Goal: Task Accomplishment & Management: Use online tool/utility

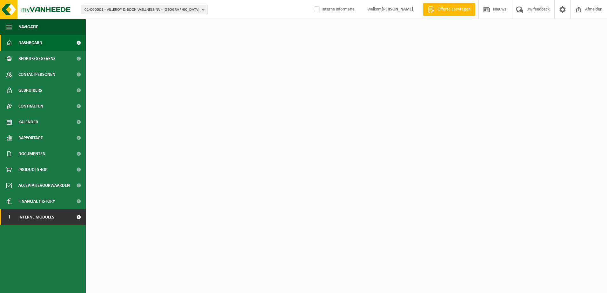
click at [51, 219] on span "Interne modules" at bounding box center [36, 217] width 36 height 16
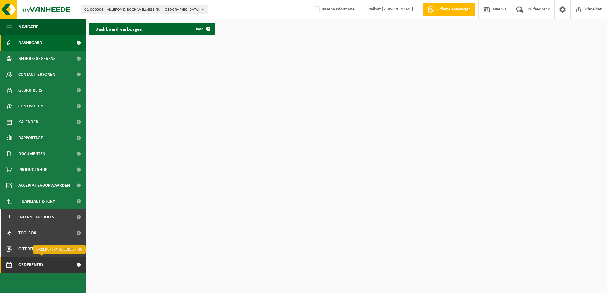
click at [39, 262] on span "Orderentry Goedkeuring" at bounding box center [44, 265] width 53 height 16
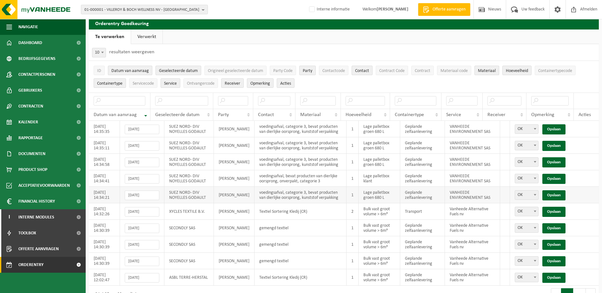
scroll to position [22, 0]
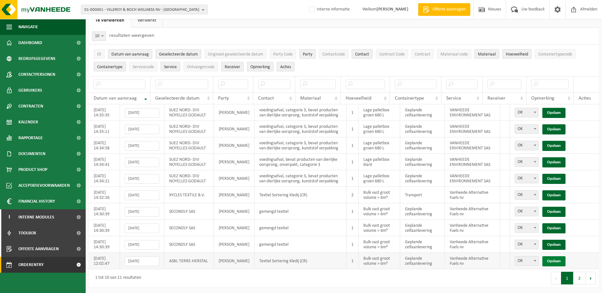
click at [552, 262] on link "Opslaan" at bounding box center [553, 261] width 23 height 10
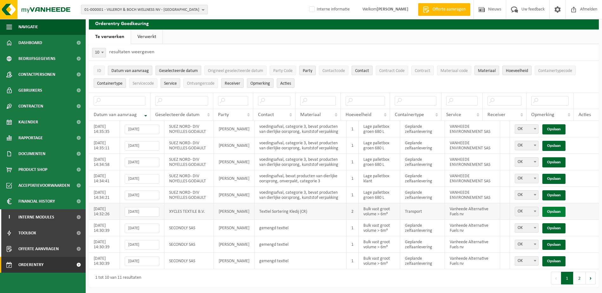
click at [559, 211] on link "Opslaan" at bounding box center [553, 212] width 23 height 10
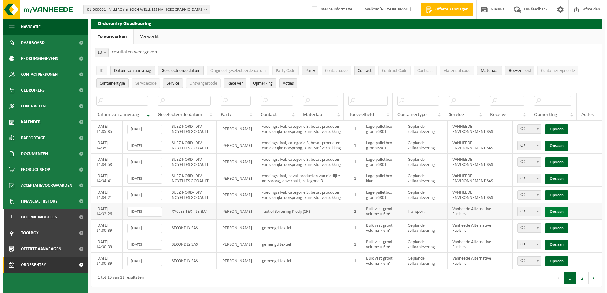
scroll to position [0, 0]
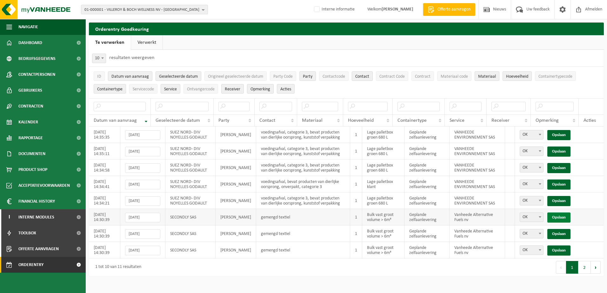
click at [559, 215] on link "Opslaan" at bounding box center [558, 218] width 23 height 10
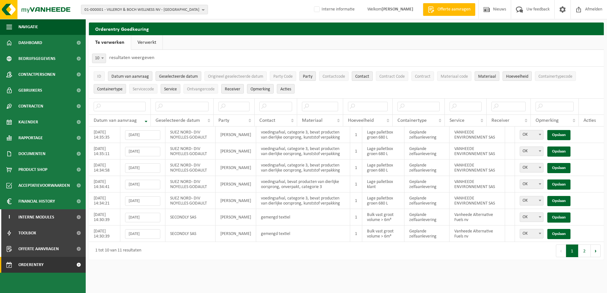
click at [559, 215] on link "Opslaan" at bounding box center [558, 218] width 23 height 10
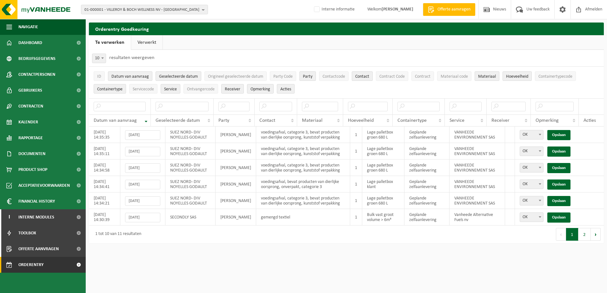
click at [559, 215] on link "Opslaan" at bounding box center [558, 218] width 23 height 10
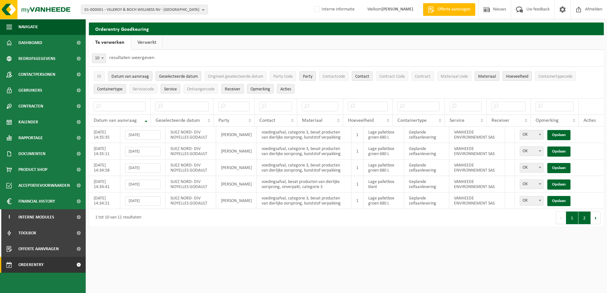
click at [586, 220] on button "2" at bounding box center [584, 218] width 12 height 13
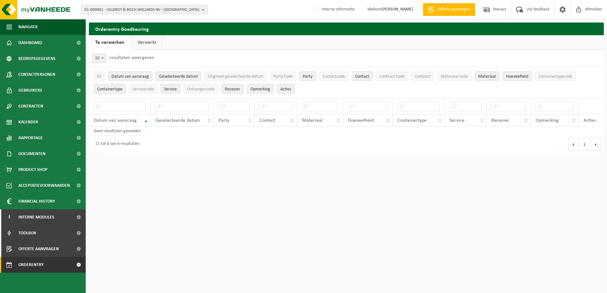
click at [106, 42] on link "Te verwerken" at bounding box center [110, 42] width 42 height 15
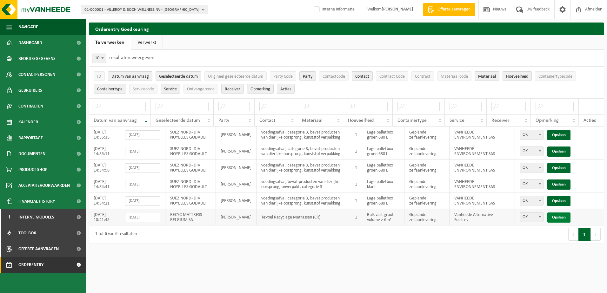
click at [557, 217] on link "Opslaan" at bounding box center [558, 218] width 23 height 10
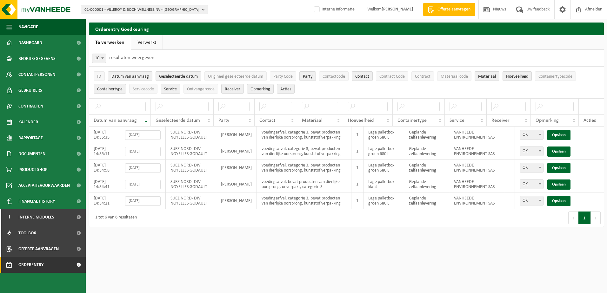
drag, startPoint x: 145, startPoint y: 42, endPoint x: 139, endPoint y: 42, distance: 6.4
click at [145, 42] on link "Verwerkt" at bounding box center [146, 42] width 31 height 15
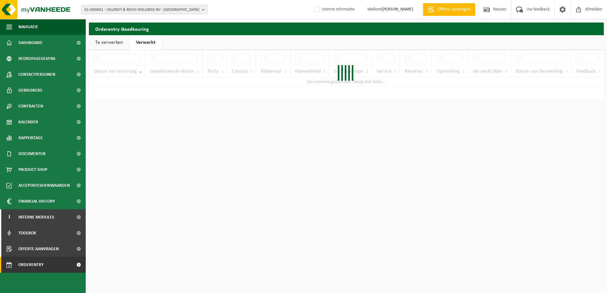
click at [111, 41] on link "Te verwerken" at bounding box center [109, 42] width 40 height 15
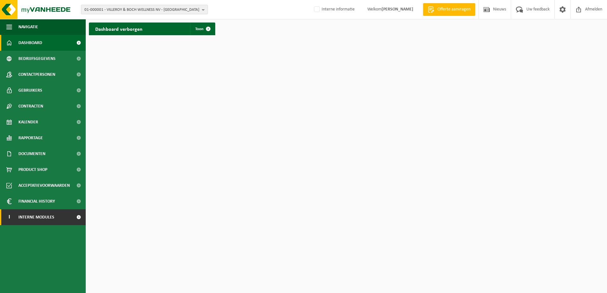
click at [31, 220] on span "Interne modules" at bounding box center [36, 217] width 36 height 16
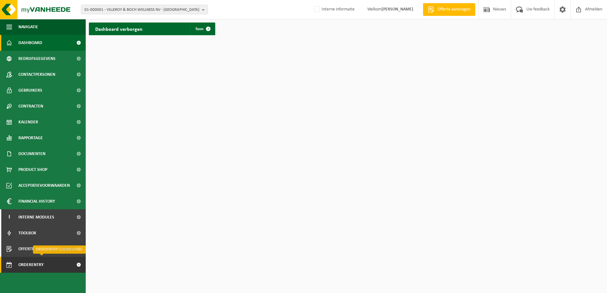
click at [33, 266] on span "Orderentry Goedkeuring" at bounding box center [44, 265] width 53 height 16
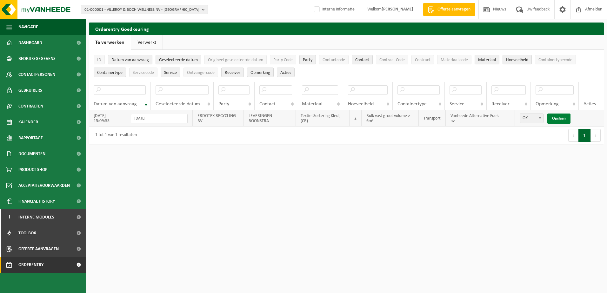
click at [560, 120] on link "Opslaan" at bounding box center [558, 119] width 23 height 10
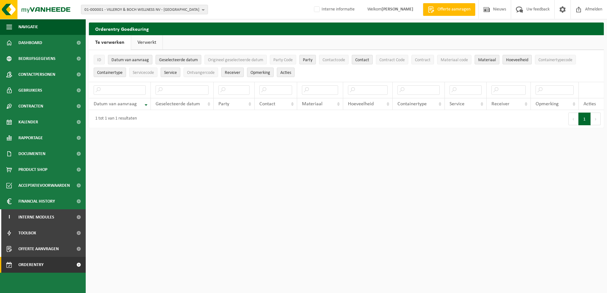
click at [144, 44] on link "Verwerkt" at bounding box center [146, 42] width 31 height 15
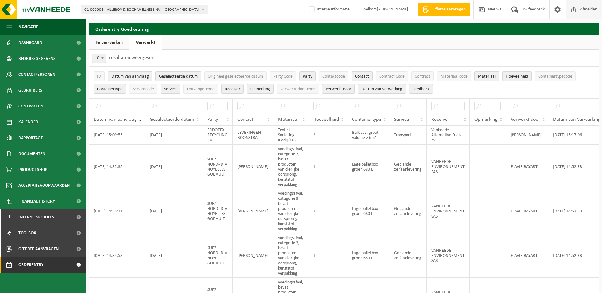
click at [583, 8] on span "Afmelden" at bounding box center [588, 9] width 20 height 19
